Goal: Check status: Check status

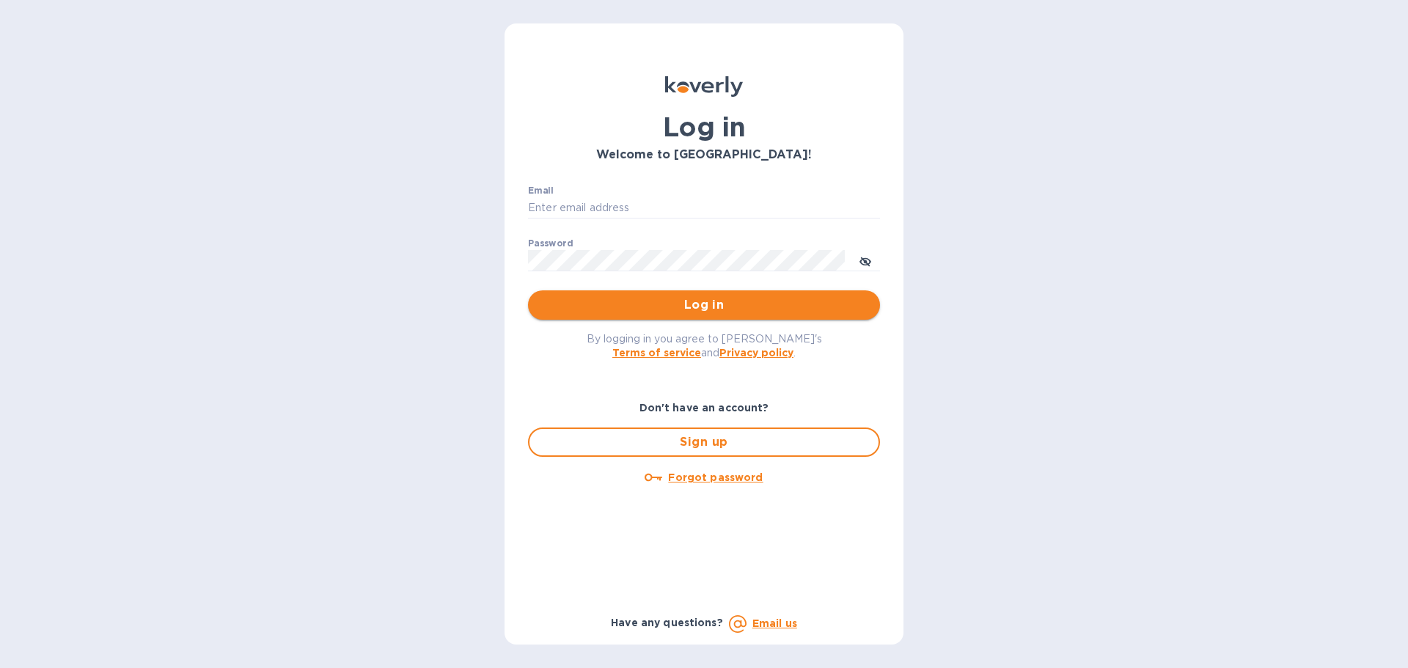
type input "[EMAIL_ADDRESS][DOMAIN_NAME]"
click at [570, 302] on span "Log in" at bounding box center [704, 305] width 328 height 18
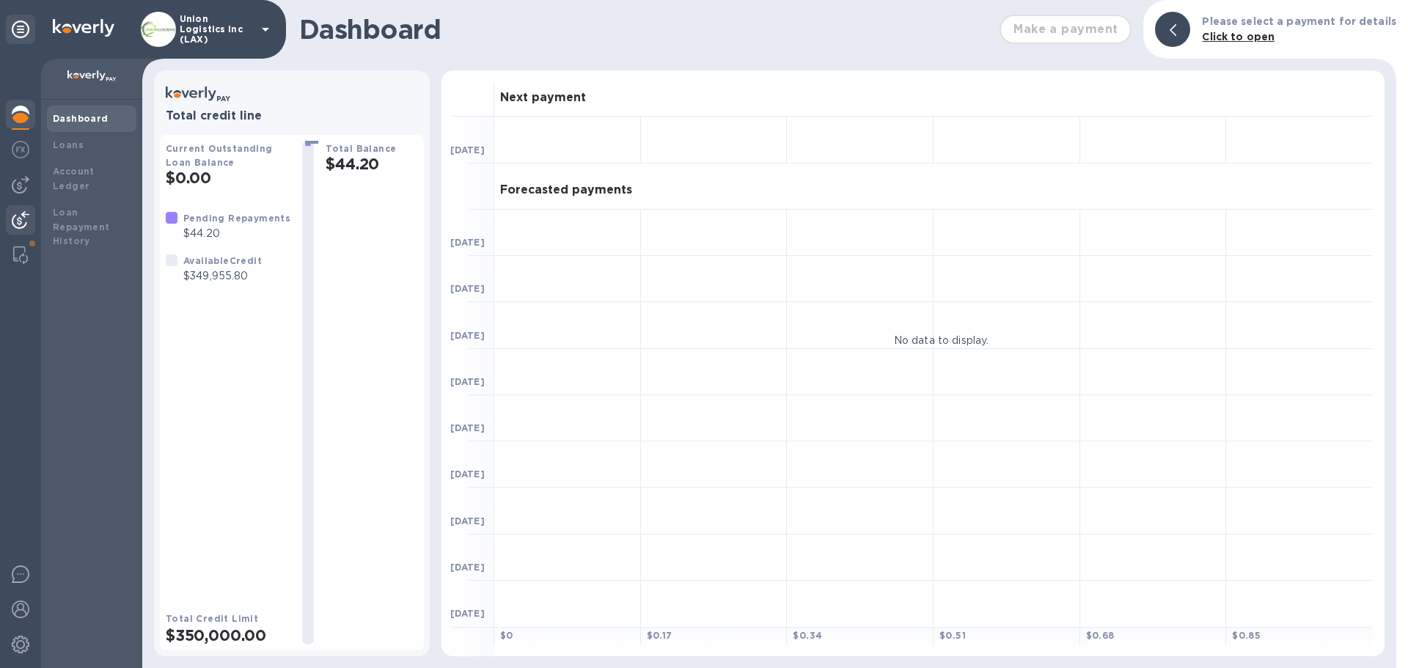
click at [20, 218] on img at bounding box center [21, 220] width 18 height 18
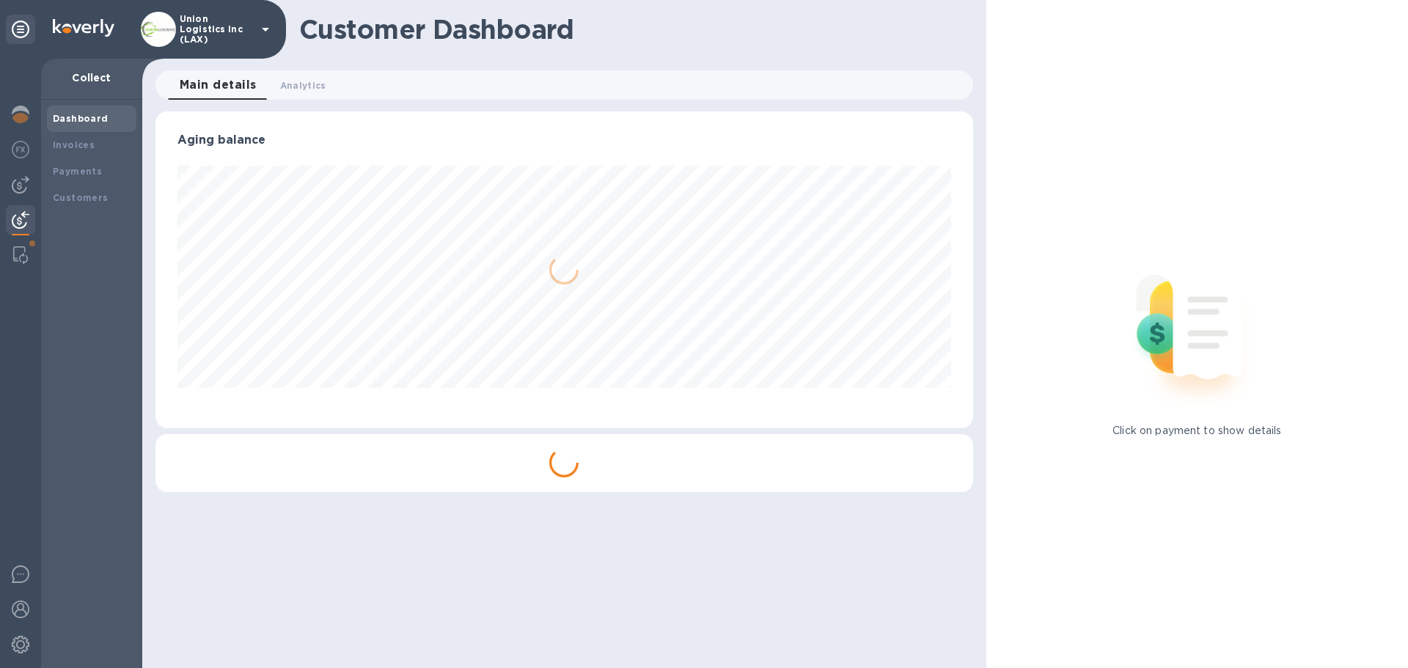
scroll to position [317, 817]
click at [84, 174] on b "Payments" at bounding box center [77, 171] width 49 height 11
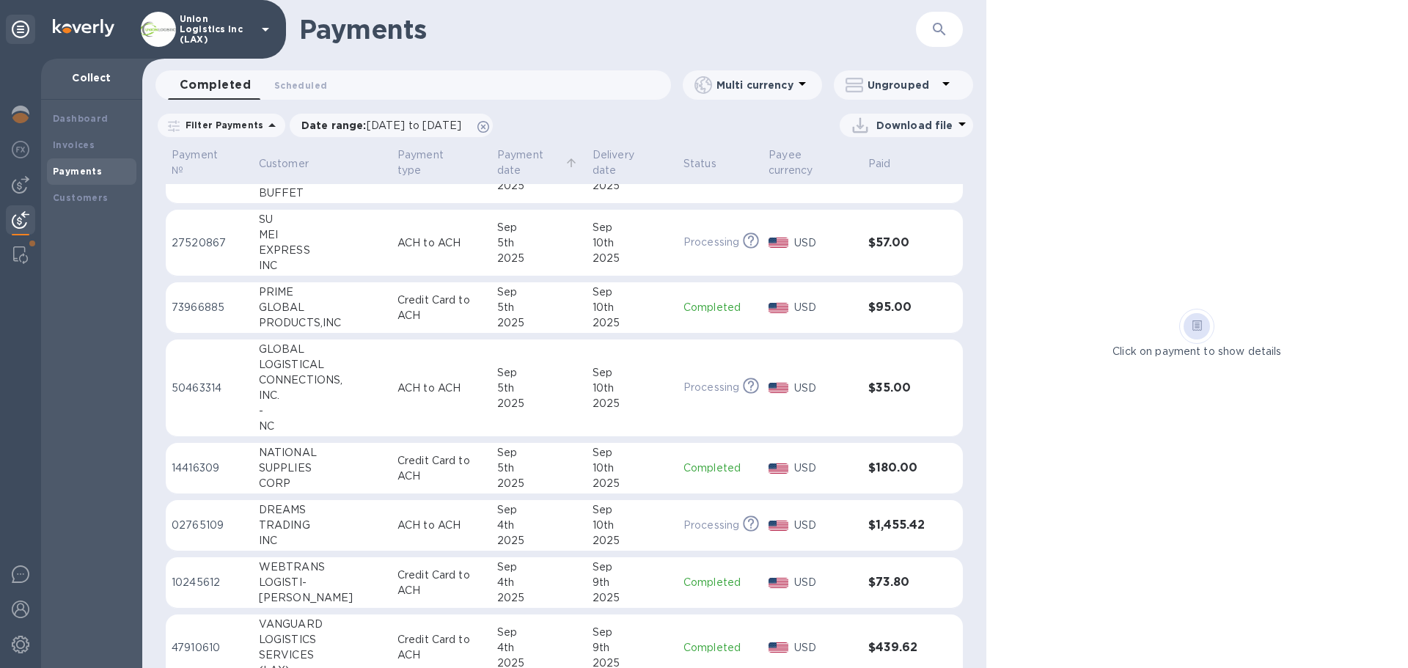
scroll to position [612, 0]
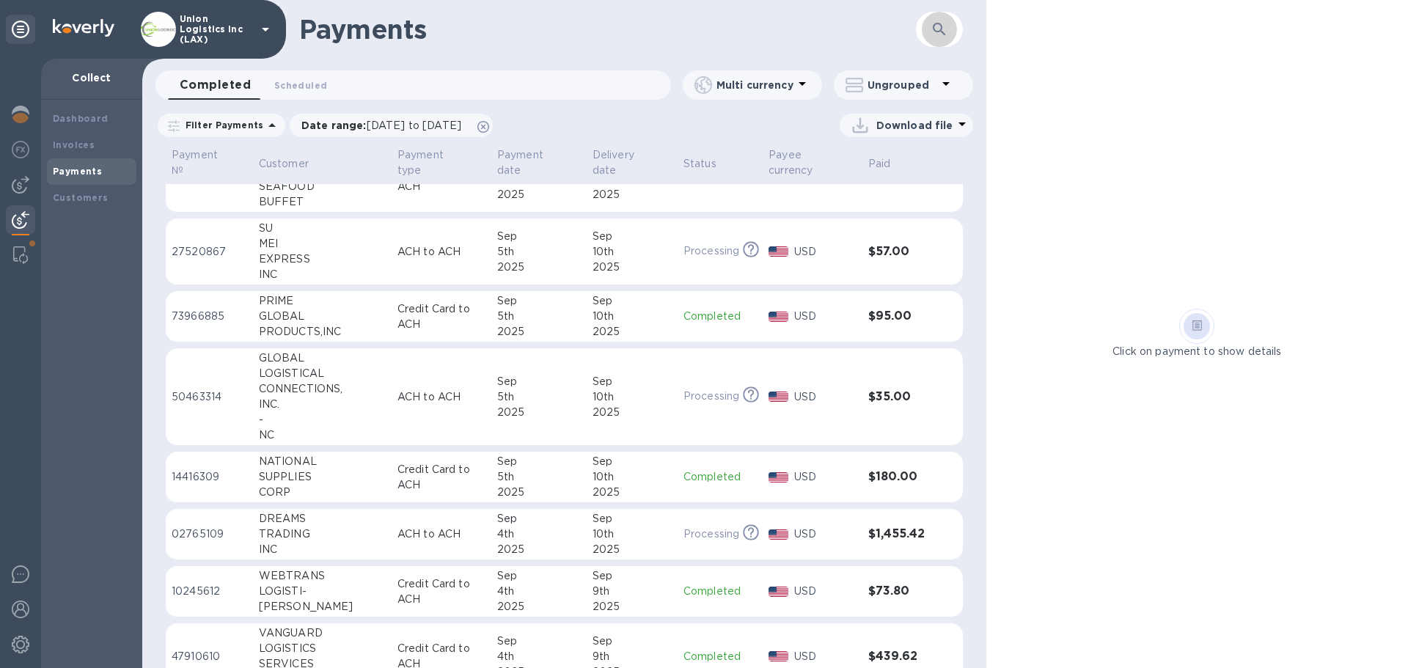
click at [947, 23] on icon "button" at bounding box center [939, 30] width 18 height 18
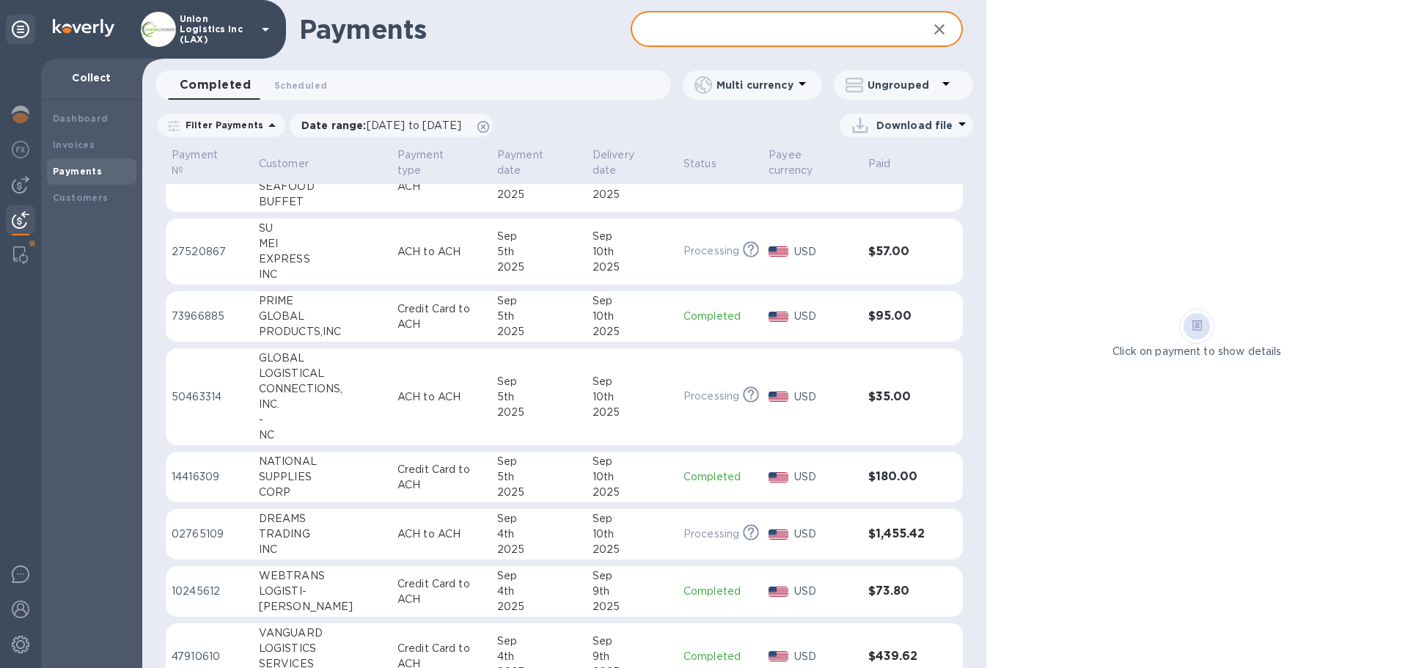
click at [683, 37] on input "text" at bounding box center [773, 30] width 284 height 36
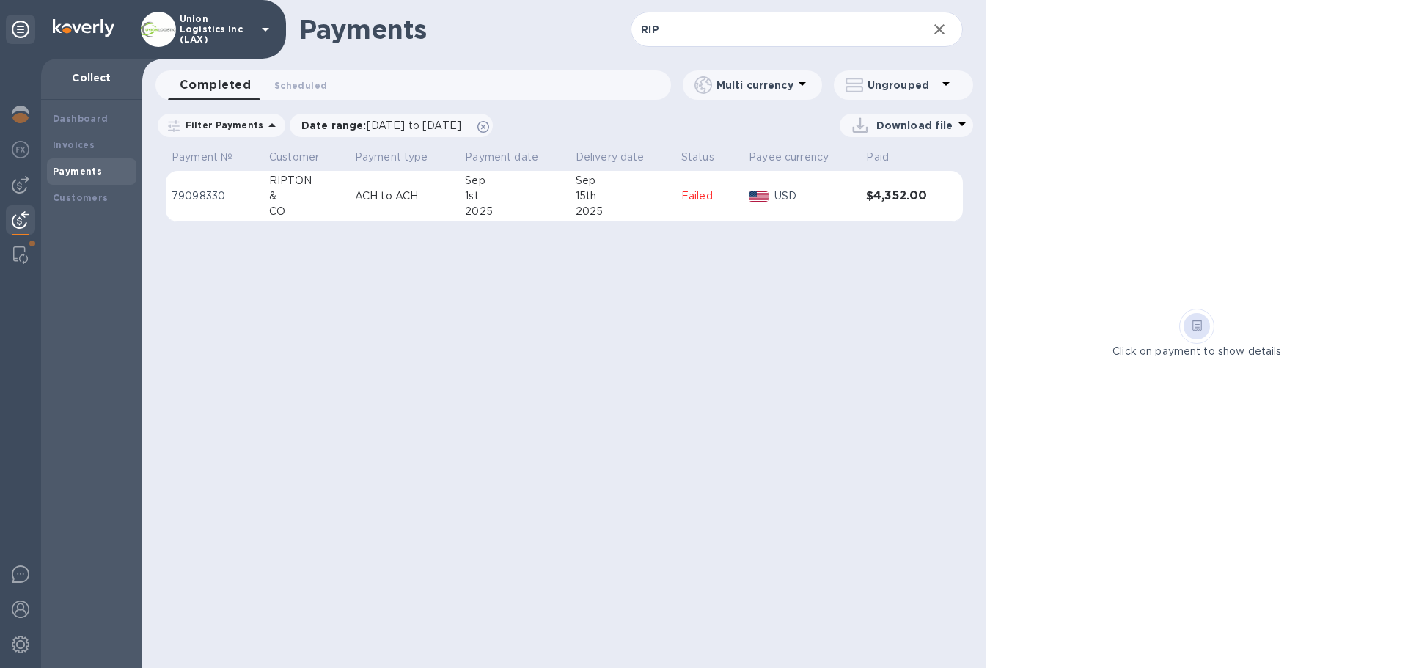
click at [500, 201] on div "1st" at bounding box center [514, 195] width 98 height 15
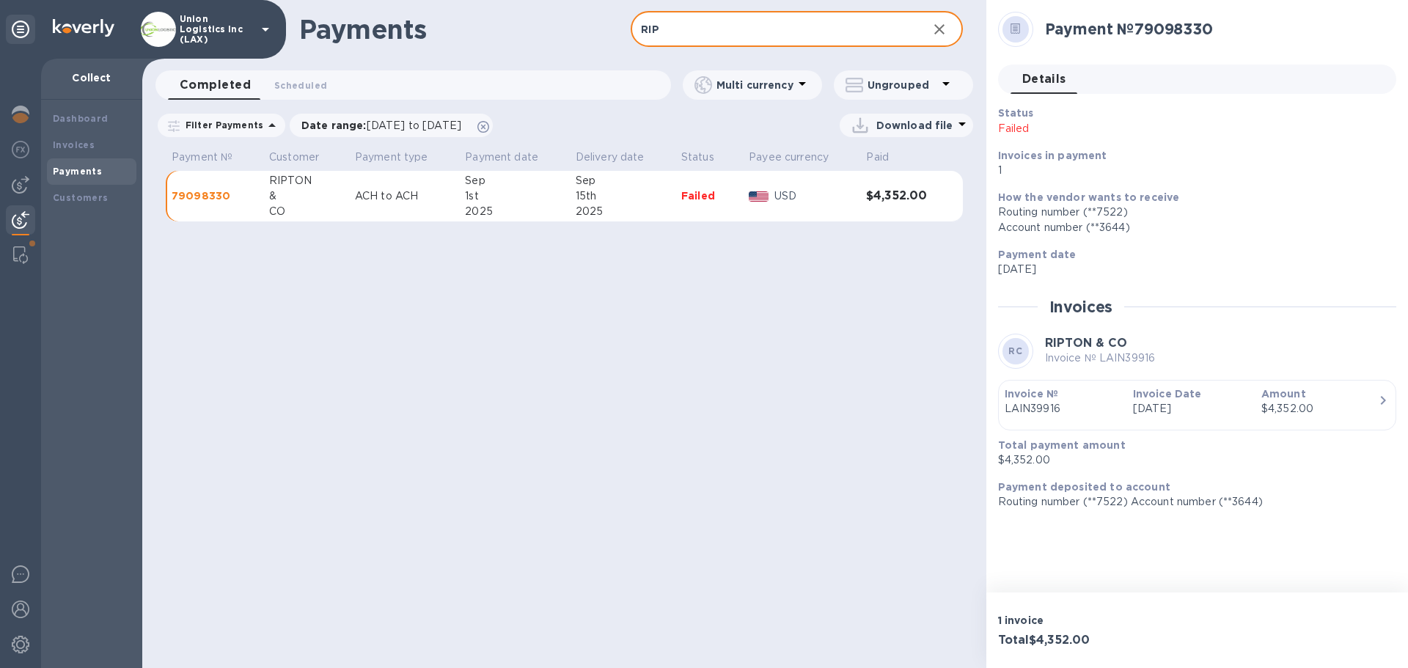
drag, startPoint x: 691, startPoint y: 37, endPoint x: 600, endPoint y: 40, distance: 91.0
click at [600, 40] on div "Payments RIP ​" at bounding box center [564, 29] width 844 height 59
paste input "LAIN40180"
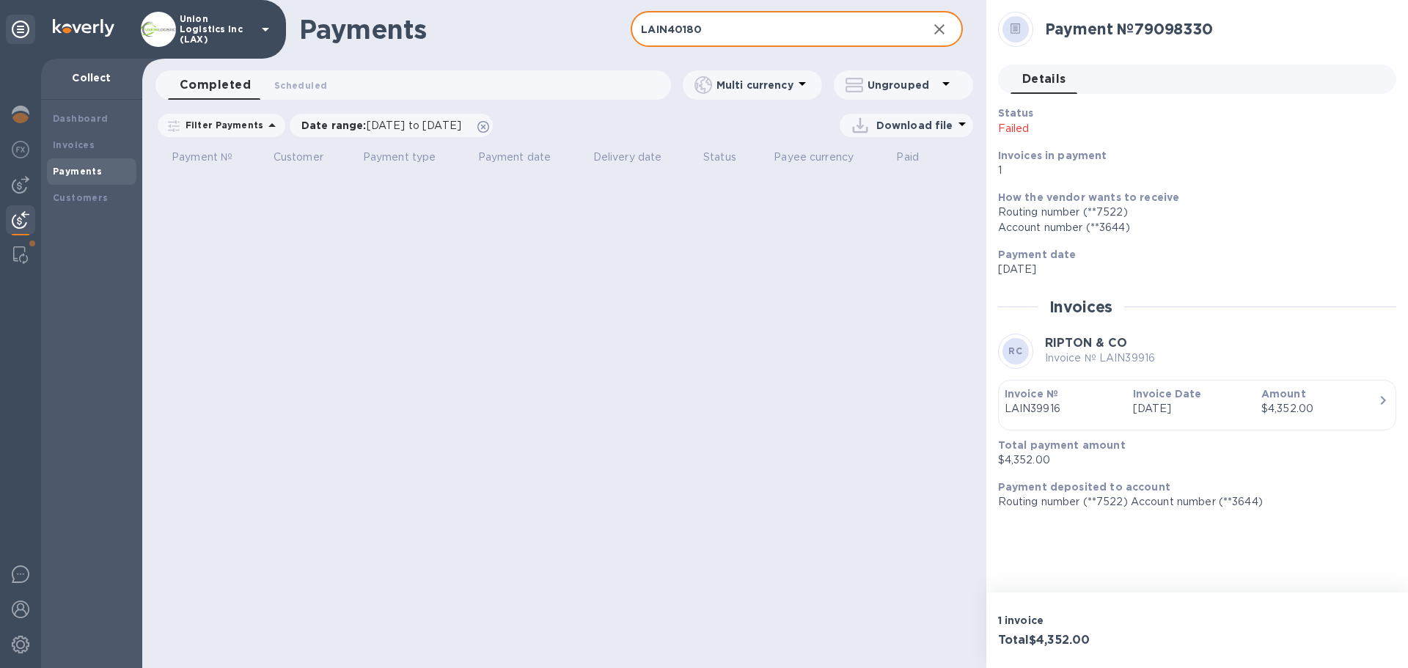
type input "LAIN40180"
click at [85, 168] on b "Payments" at bounding box center [77, 171] width 49 height 11
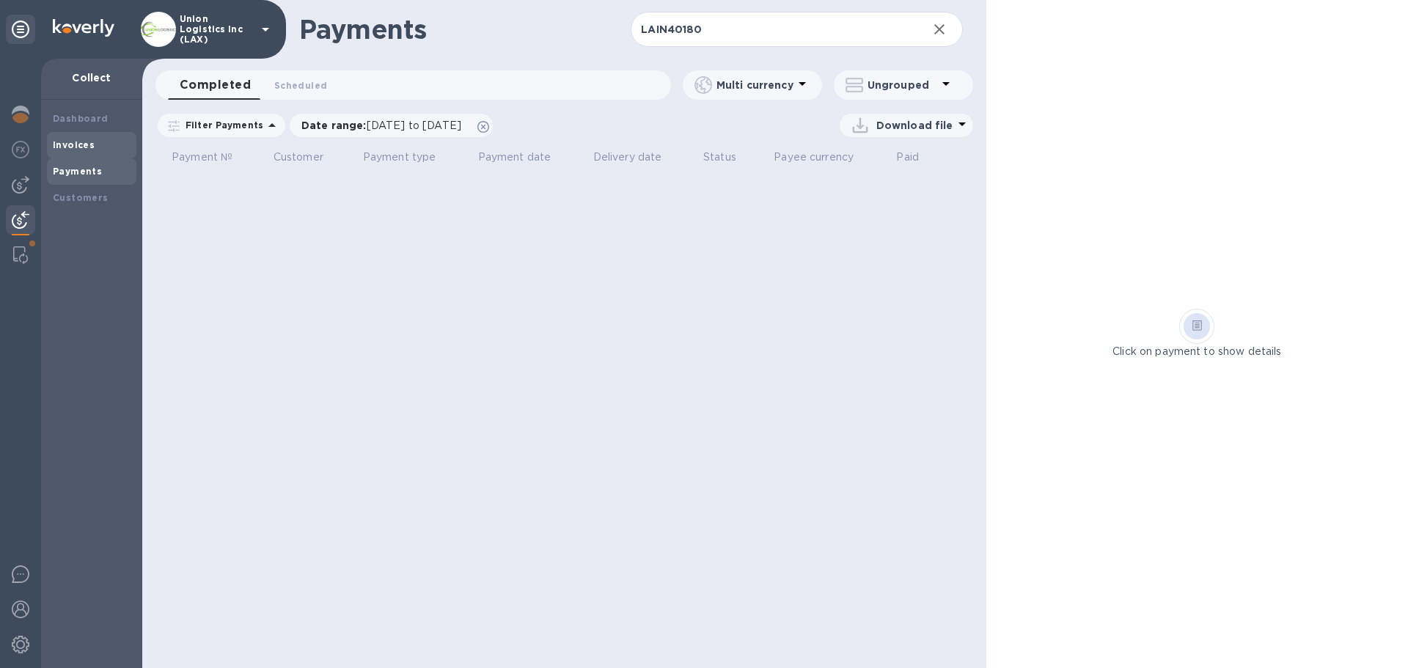
click at [85, 146] on b "Invoices" at bounding box center [74, 144] width 42 height 11
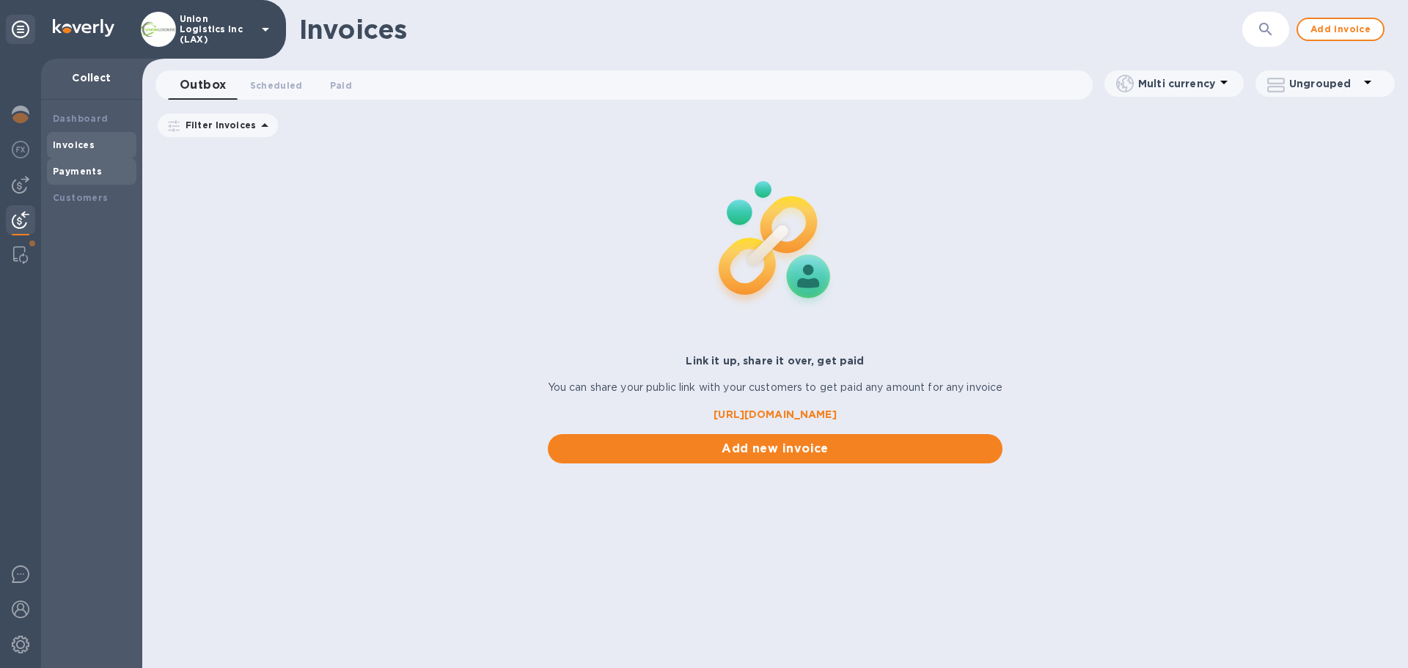
click at [85, 172] on b "Payments" at bounding box center [77, 171] width 49 height 11
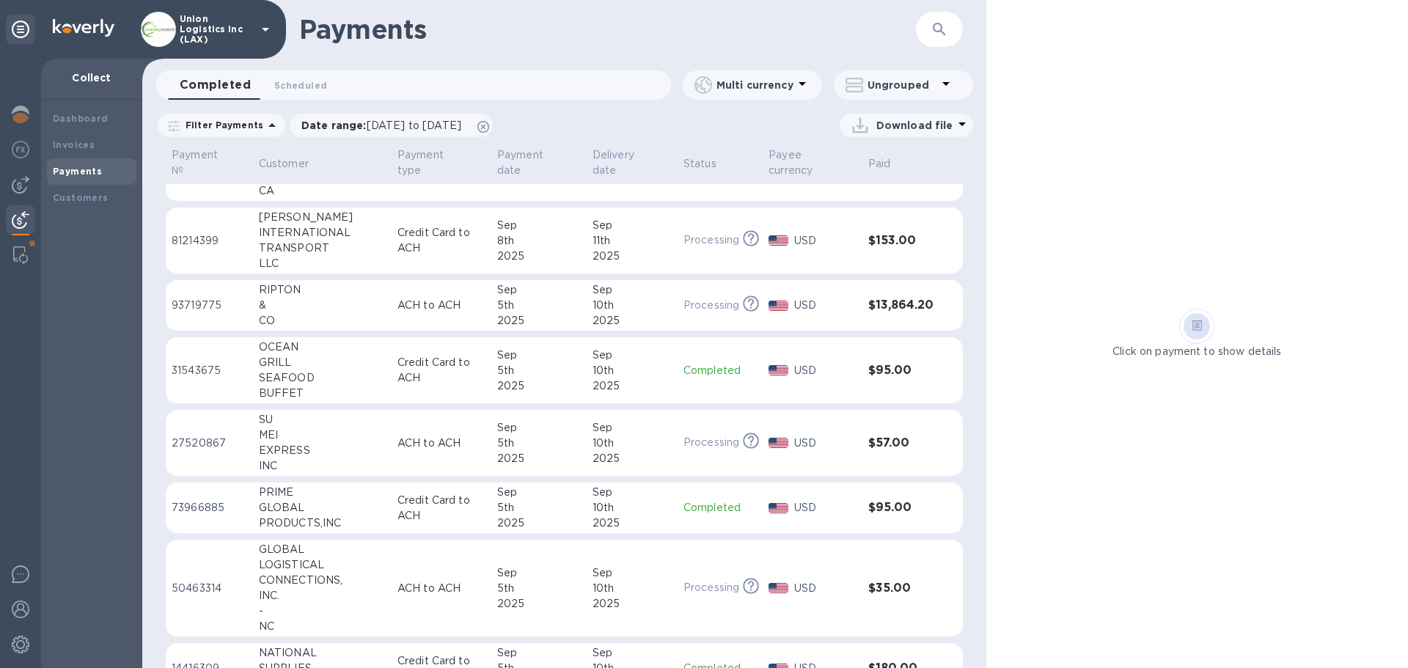
scroll to position [440, 0]
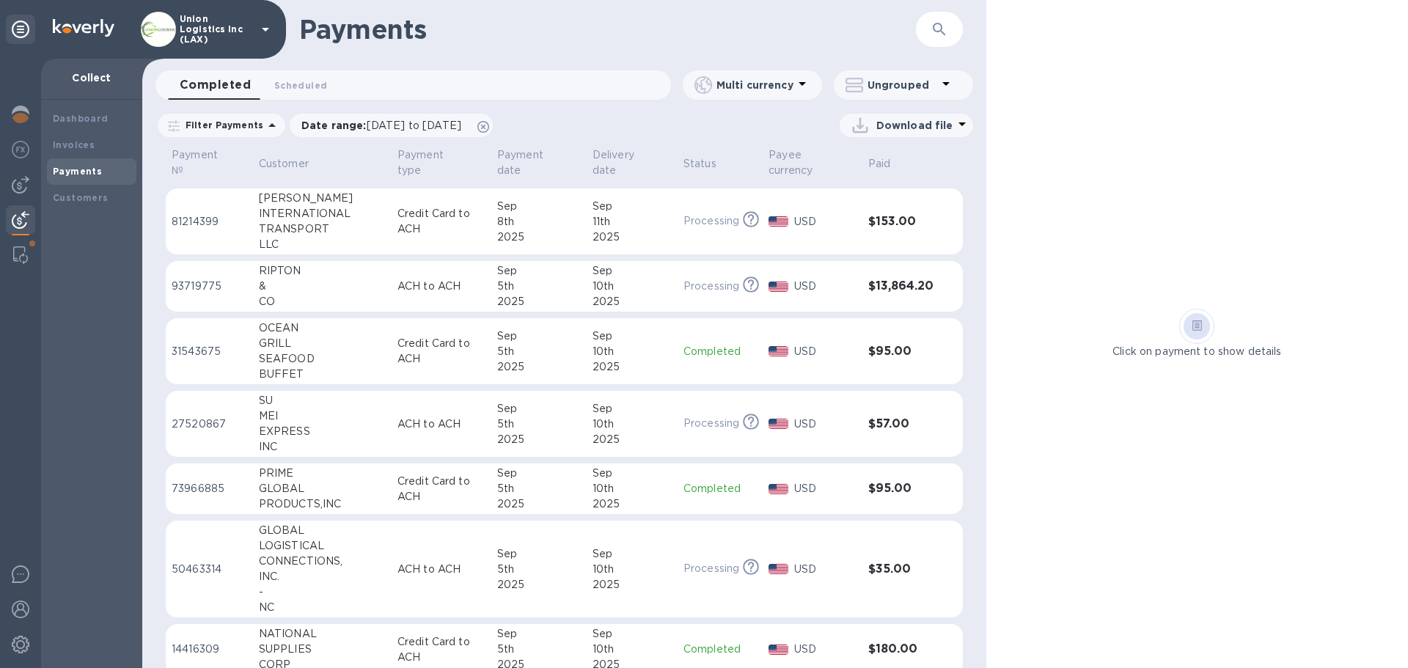
click at [446, 289] on p "ACH to ACH" at bounding box center [441, 286] width 88 height 15
